Goal: Information Seeking & Learning: Learn about a topic

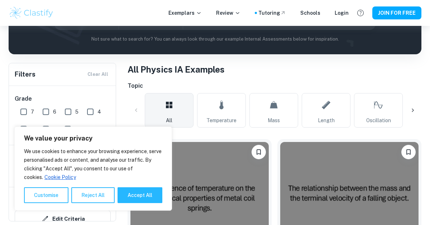
scroll to position [106, 0]
click at [128, 195] on button "Accept All" at bounding box center [140, 195] width 45 height 16
checkbox input "true"
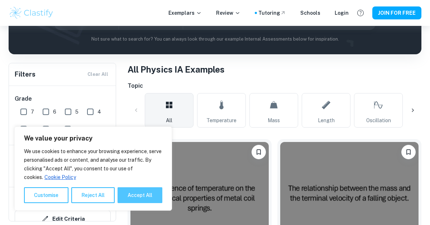
checkbox input "true"
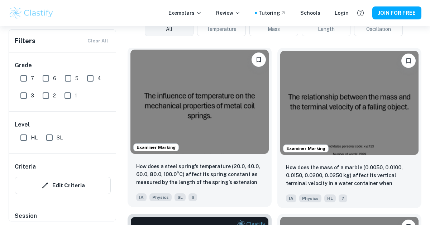
scroll to position [197, 0]
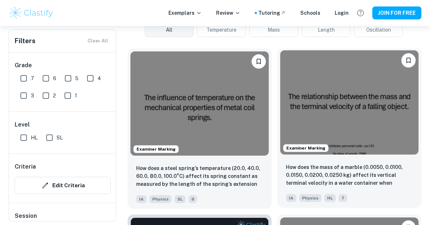
click at [373, 120] on img at bounding box center [349, 102] width 138 height 104
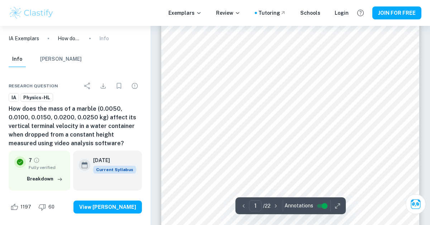
scroll to position [68, 0]
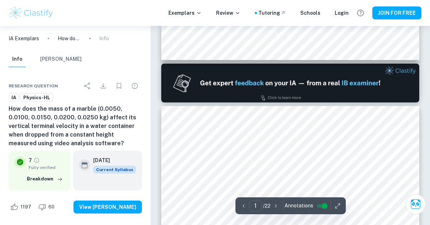
type input "2"
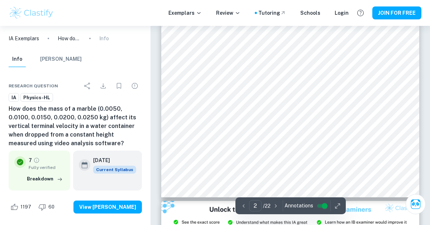
scroll to position [594, 0]
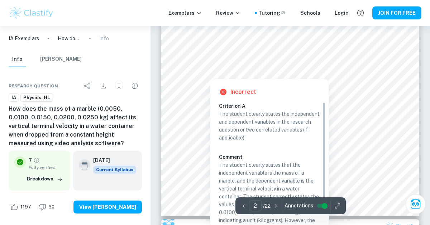
click at [382, 65] on div at bounding box center [380, 67] width 15 height 8
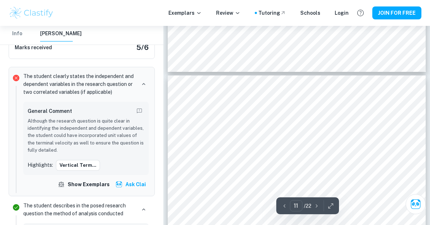
scroll to position [3769, 0]
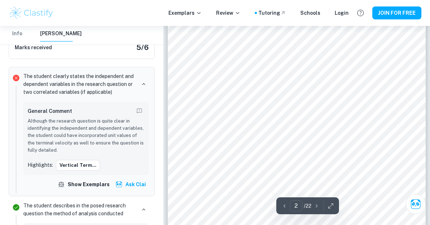
type input "1"
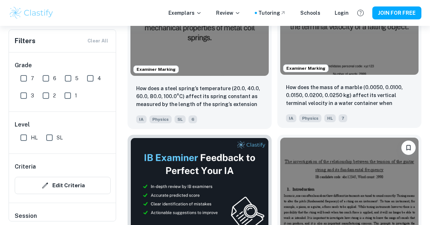
scroll to position [287, 0]
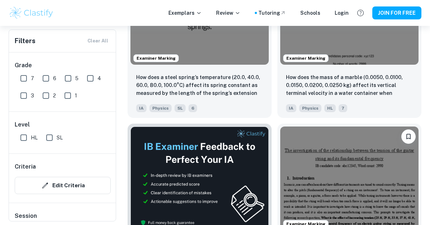
click at [24, 78] on input "7" at bounding box center [23, 78] width 14 height 14
checkbox input "true"
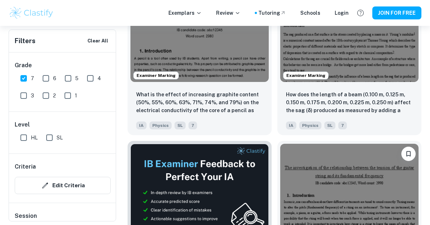
click at [51, 136] on input "SL" at bounding box center [49, 137] width 14 height 14
checkbox input "true"
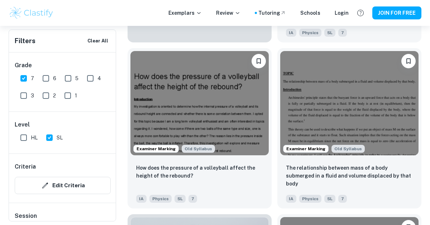
scroll to position [1870, 0]
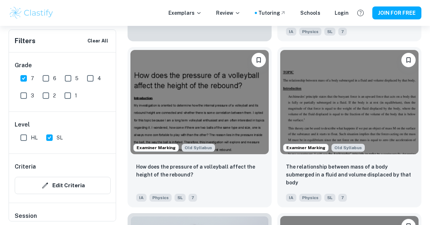
click at [217, 112] on img at bounding box center [200, 102] width 138 height 104
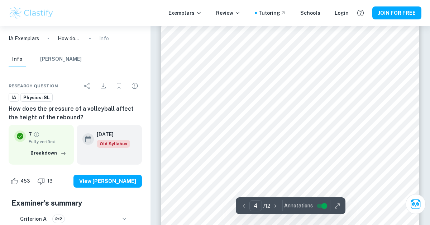
scroll to position [1358, 0]
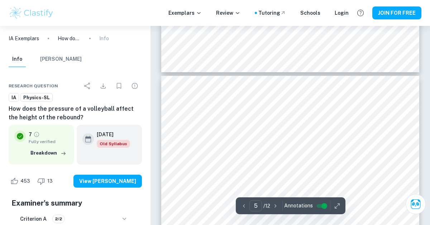
type input "4"
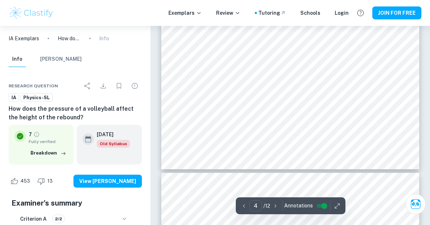
scroll to position [1425, 0]
